Goal: Navigation & Orientation: Find specific page/section

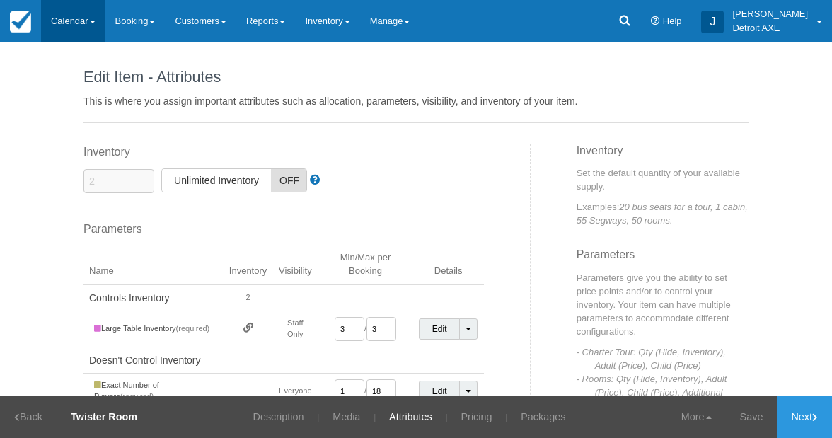
click at [83, 29] on link "Calendar" at bounding box center [73, 21] width 64 height 42
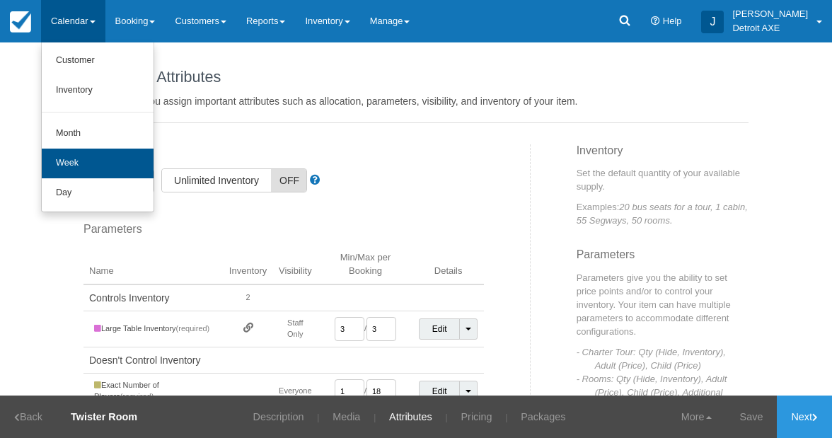
click at [96, 160] on link "Week" at bounding box center [98, 164] width 112 height 30
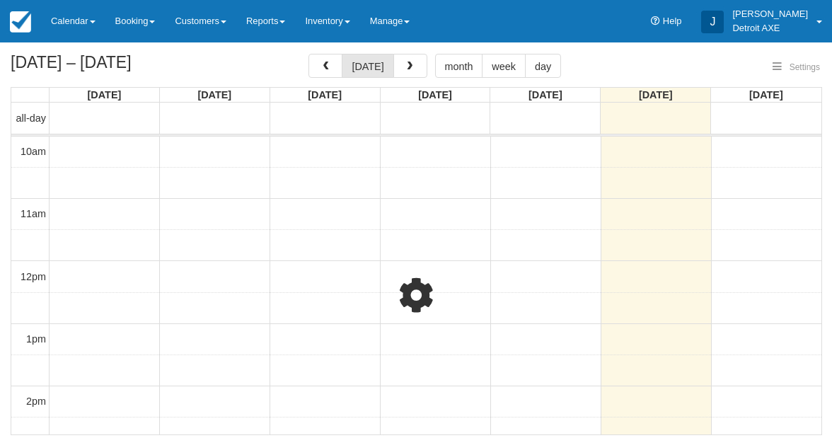
select select
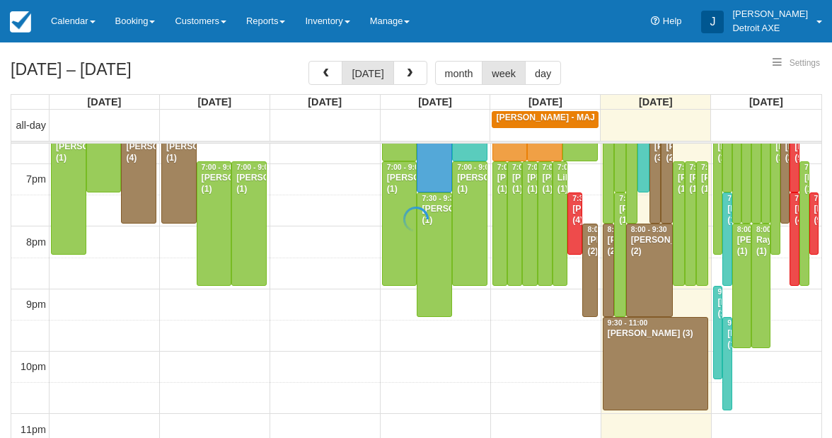
scroll to position [542, 0]
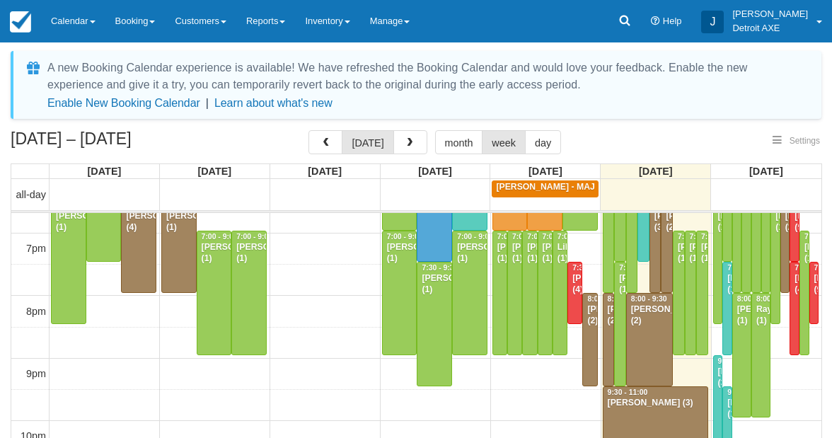
select select
click at [352, 28] on link "Inventory" at bounding box center [327, 21] width 64 height 42
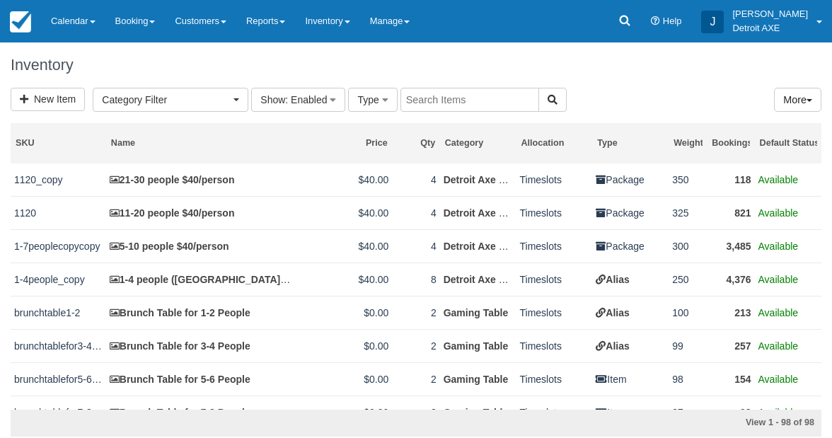
select select
click at [79, 34] on link "Calendar" at bounding box center [73, 21] width 64 height 42
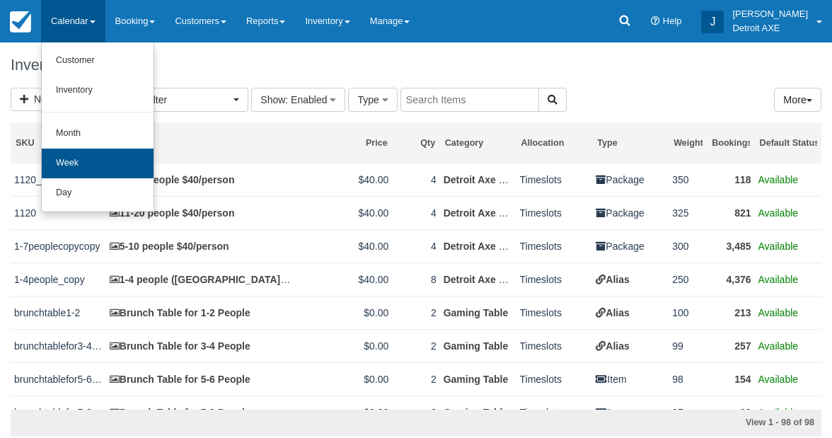
click at [83, 161] on link "Week" at bounding box center [98, 164] width 112 height 30
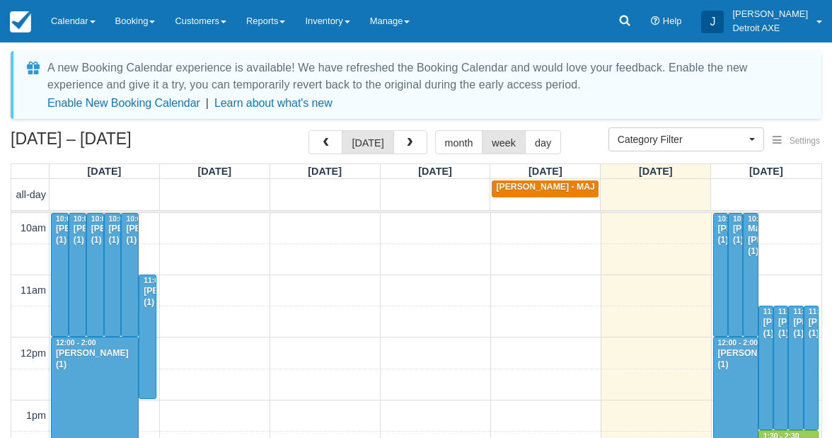
select select
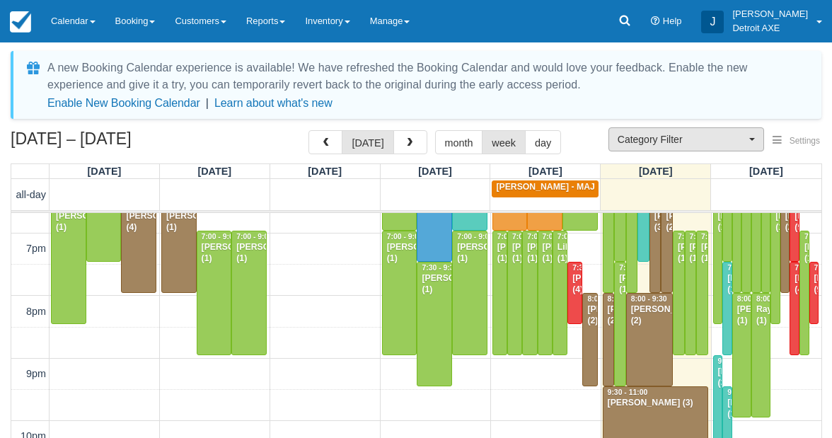
click at [631, 141] on span "Category Filter" at bounding box center [682, 139] width 128 height 14
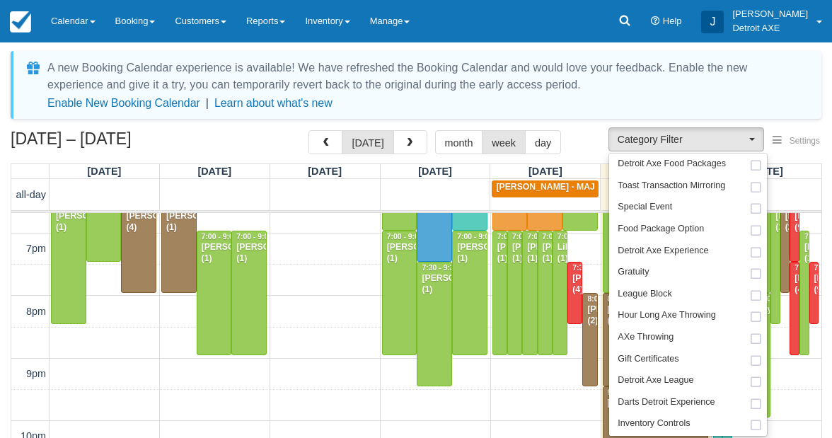
click at [779, 45] on div "A new Booking Calendar experience is available! We have refreshed the Booking C…" at bounding box center [416, 239] width 832 height 395
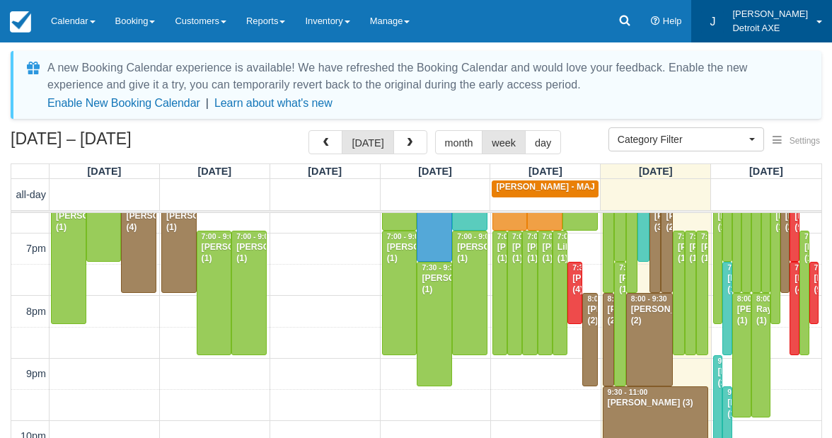
click at [791, 19] on p "[PERSON_NAME]" at bounding box center [770, 14] width 76 height 14
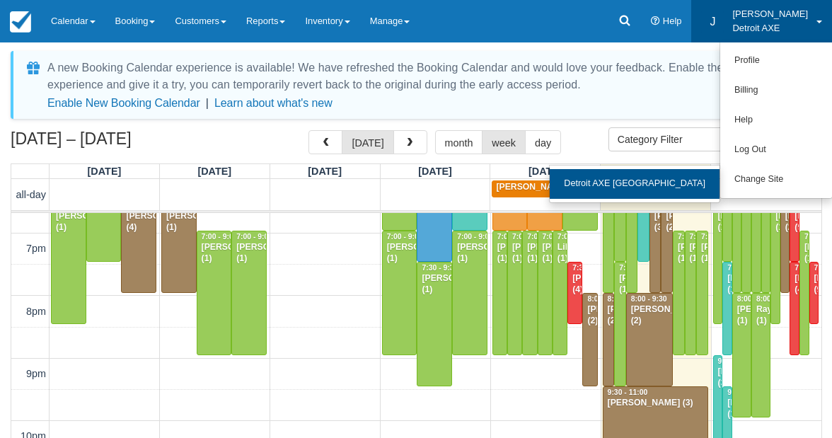
click at [703, 190] on link "Detroit AXE [GEOGRAPHIC_DATA]" at bounding box center [635, 184] width 170 height 30
